Goal: Information Seeking & Learning: Learn about a topic

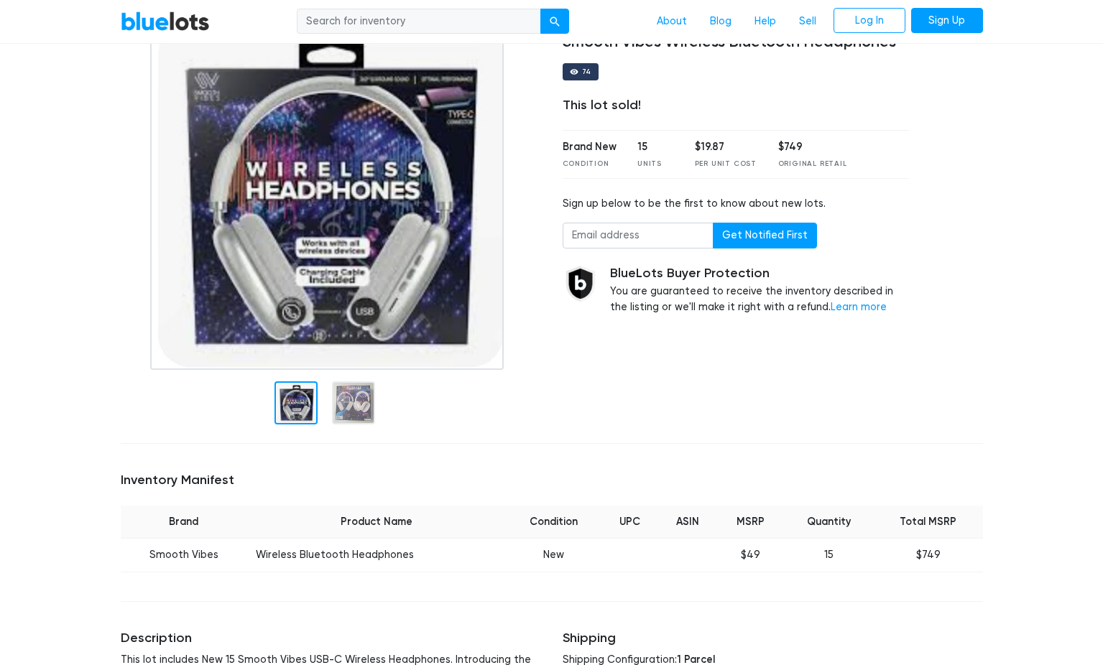
scroll to position [78, 0]
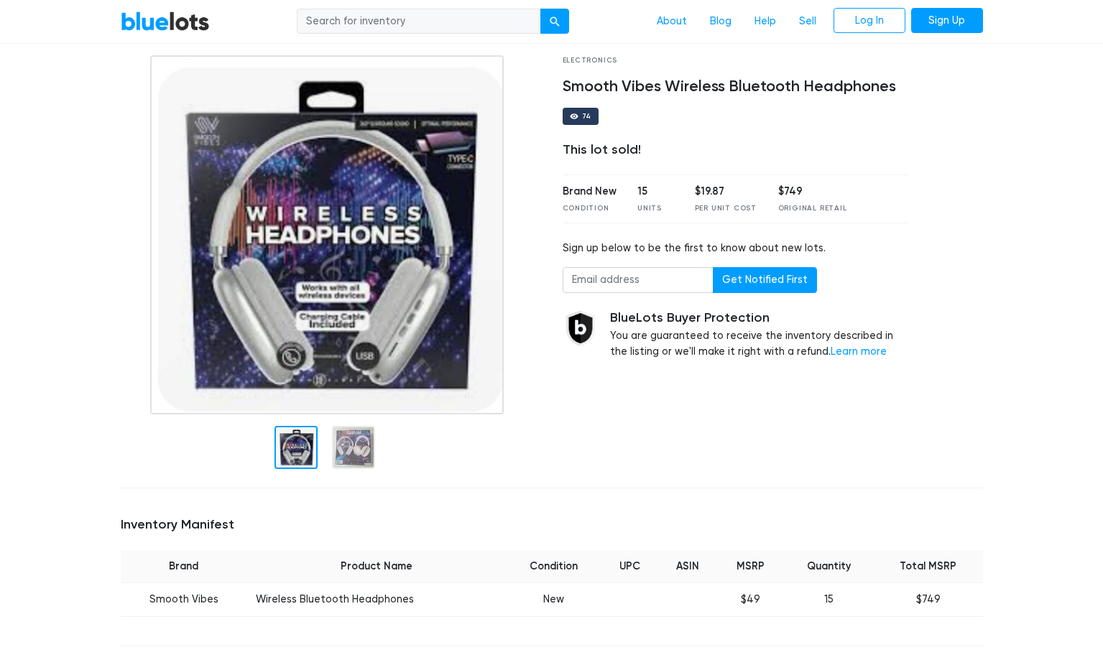
click at [360, 266] on img at bounding box center [326, 234] width 353 height 359
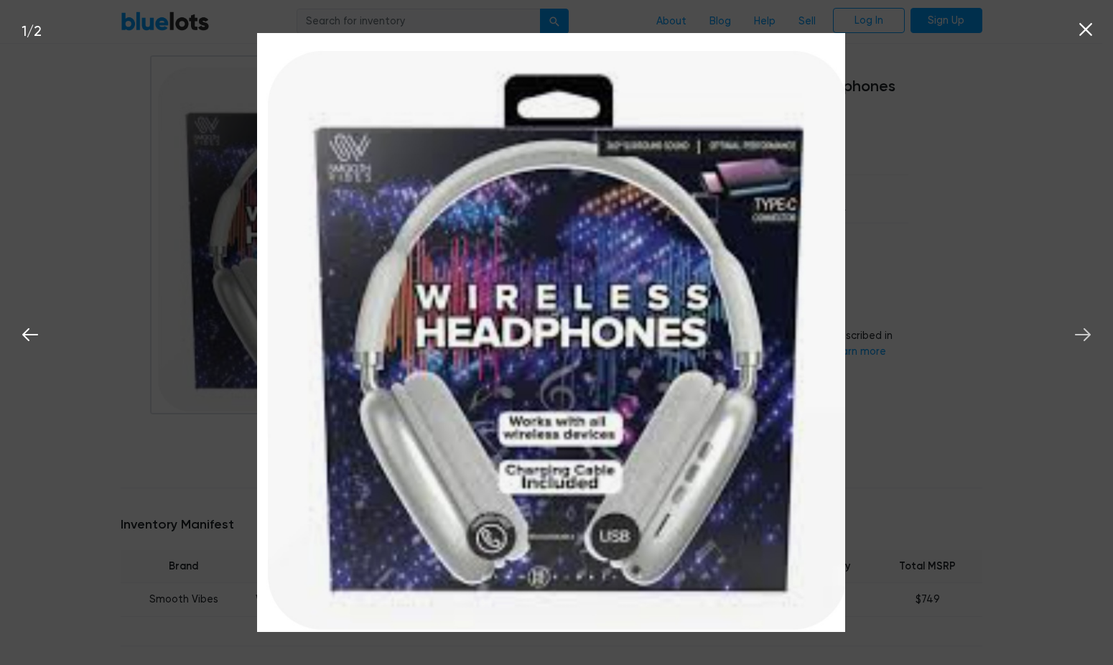
click at [1085, 330] on icon at bounding box center [1083, 334] width 16 height 13
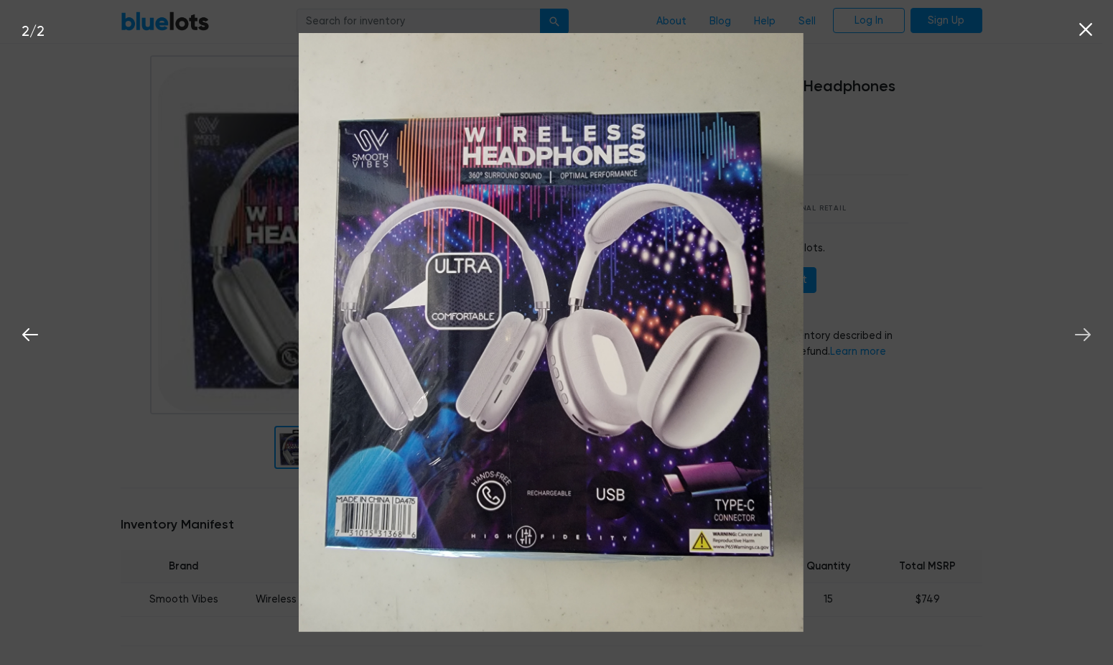
click at [1083, 333] on icon at bounding box center [1083, 335] width 22 height 22
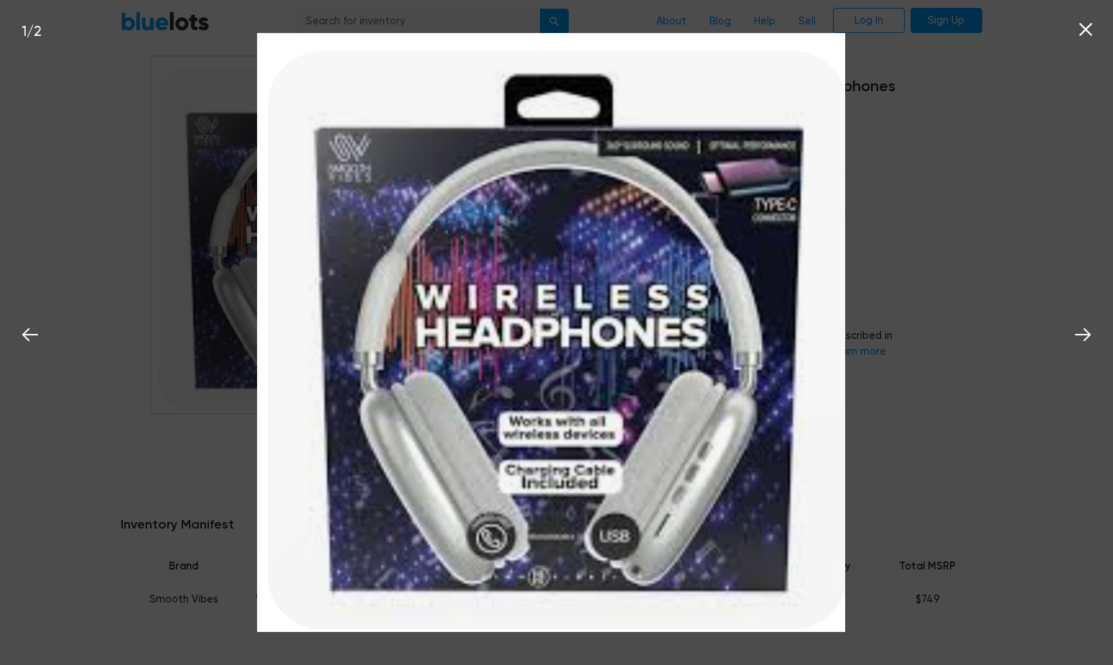
click at [1084, 29] on icon at bounding box center [1086, 29] width 13 height 13
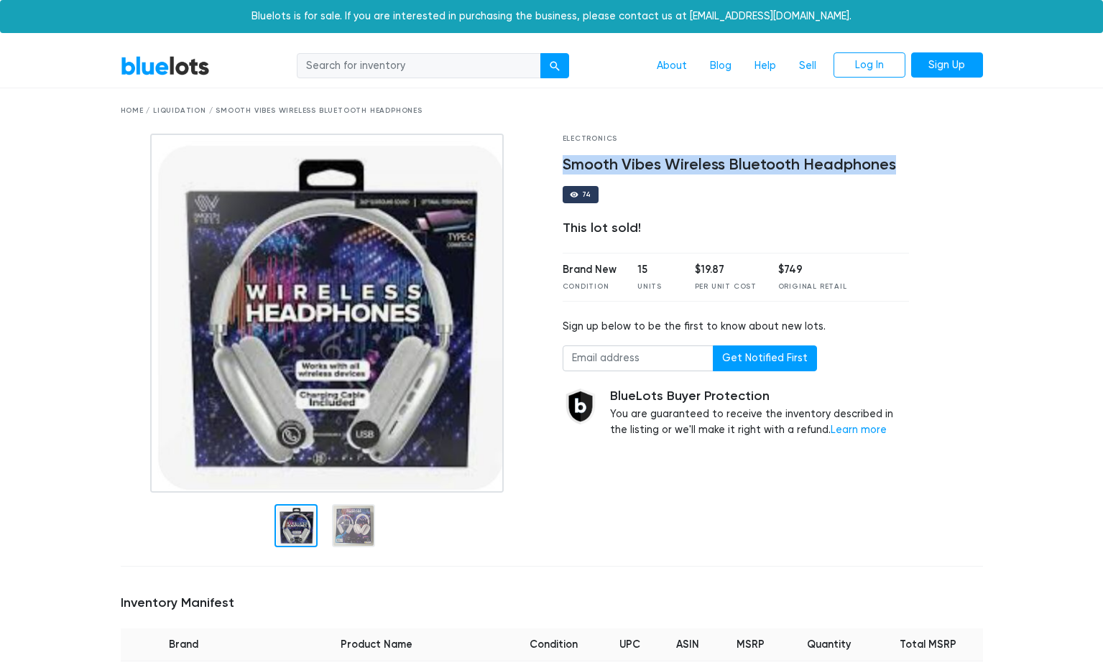
drag, startPoint x: 897, startPoint y: 165, endPoint x: 564, endPoint y: 164, distance: 333.3
click at [564, 164] on h4 "Smooth Vibes Wireless Bluetooth Headphones" at bounding box center [735, 165] width 347 height 19
drag, startPoint x: 564, startPoint y: 164, endPoint x: 634, endPoint y: 162, distance: 70.4
copy h4 "Smooth Vibes Wireless Bluetooth Headphones"
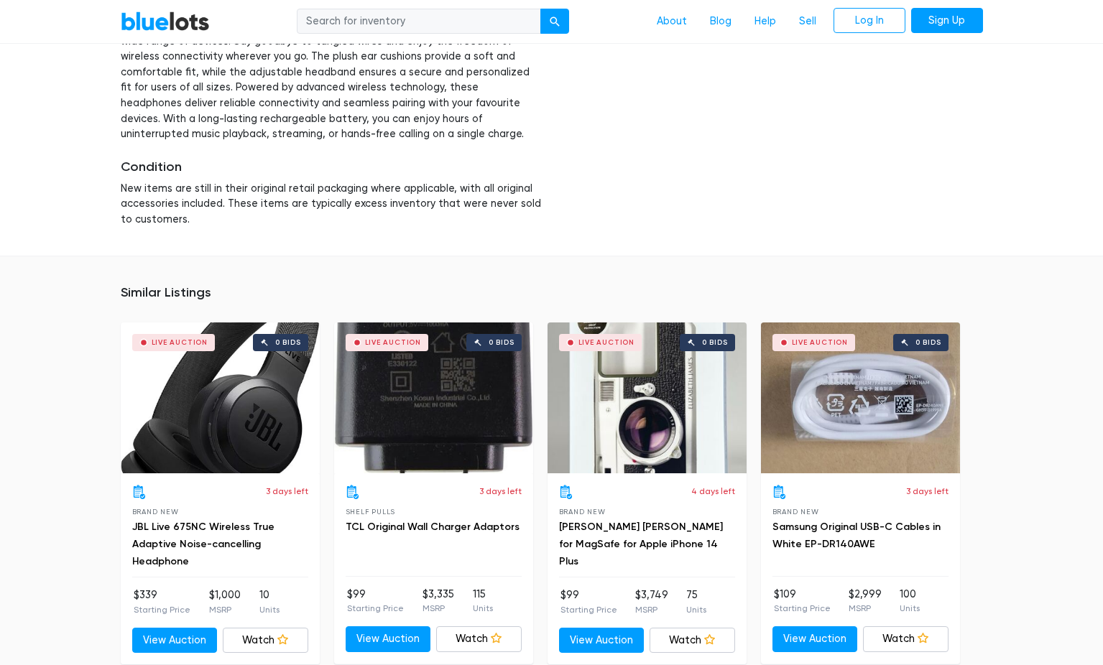
scroll to position [794, 0]
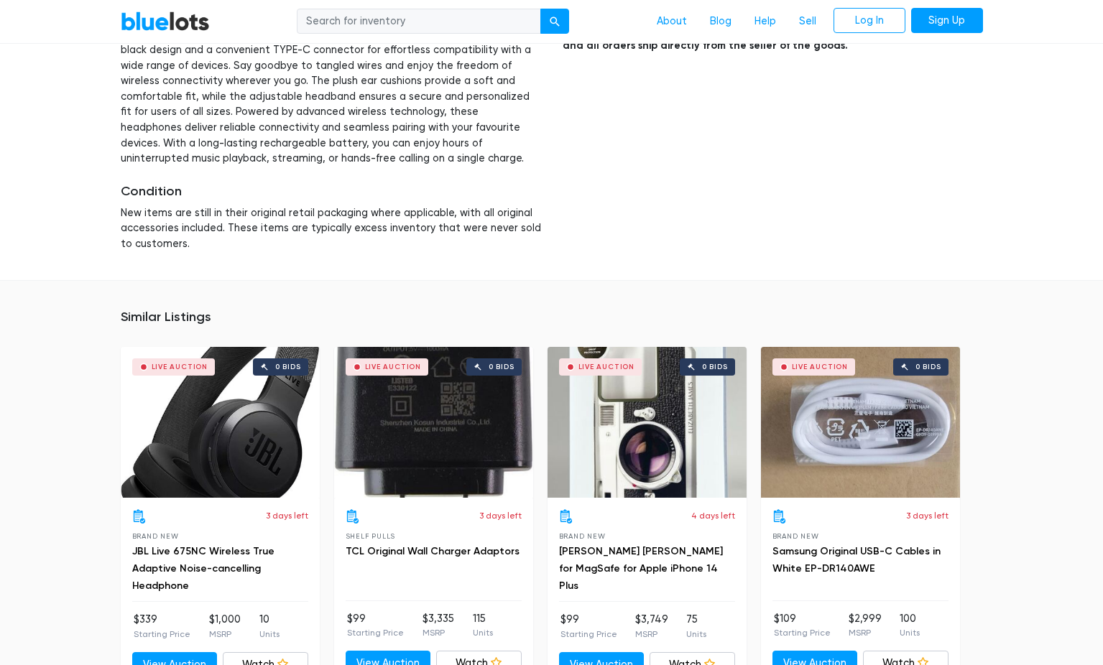
click at [759, 98] on div "Shipping Shipping Configuration: 1 Parcel Most orders ship within 1-3 business …" at bounding box center [773, 105] width 442 height 327
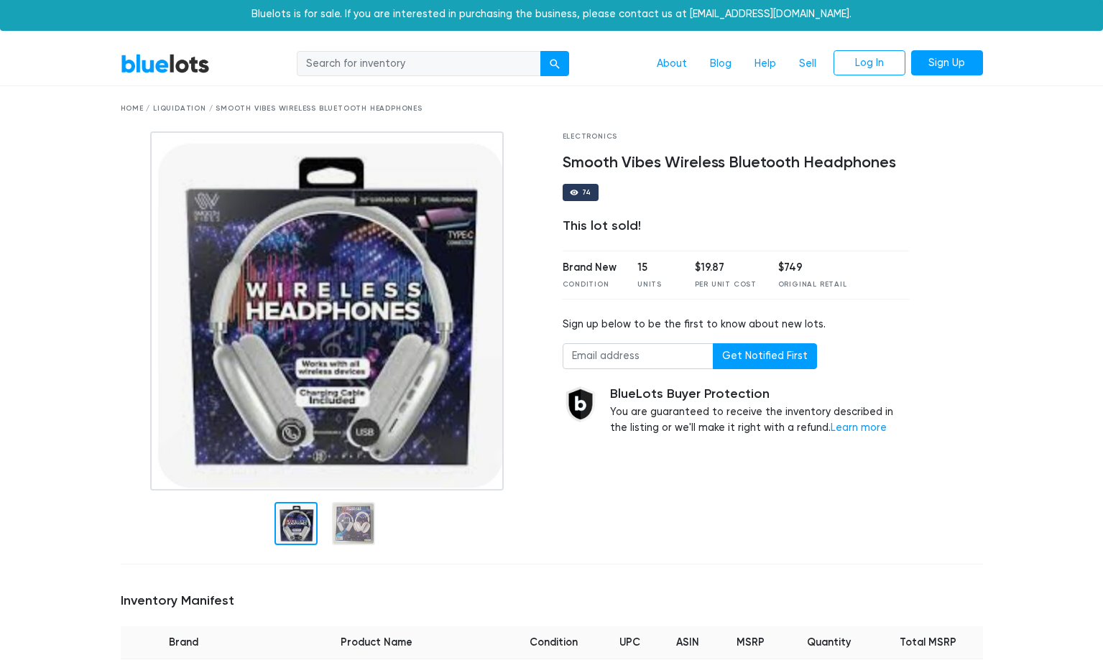
scroll to position [0, 0]
